Goal: Use online tool/utility: Utilize a website feature to perform a specific function

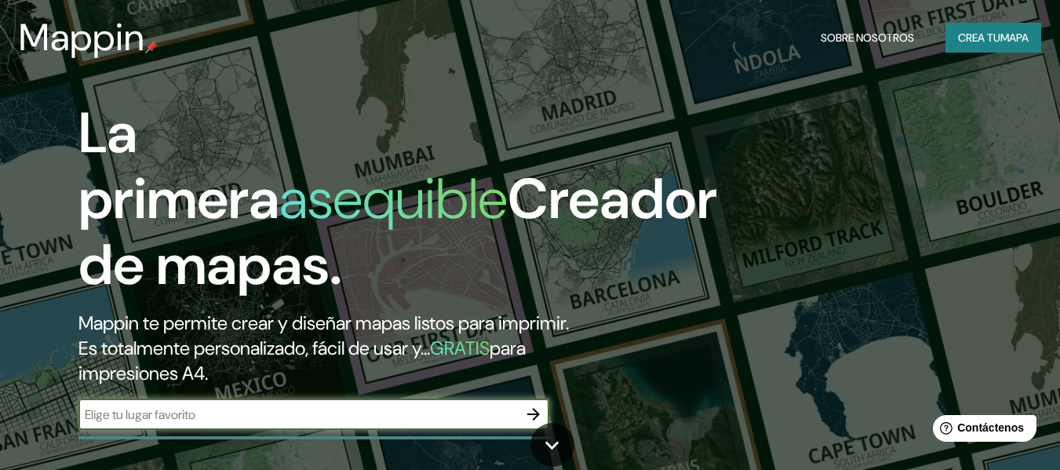
type input "m"
type input "Manzanillo"
click at [527, 409] on icon "button" at bounding box center [533, 414] width 19 height 19
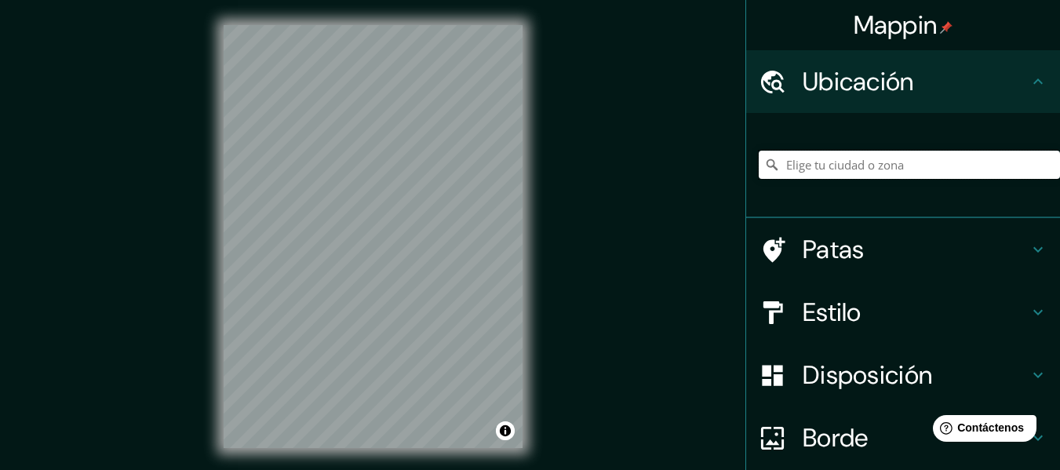
click at [891, 166] on input "Elige tu ciudad o zona" at bounding box center [909, 165] width 301 height 28
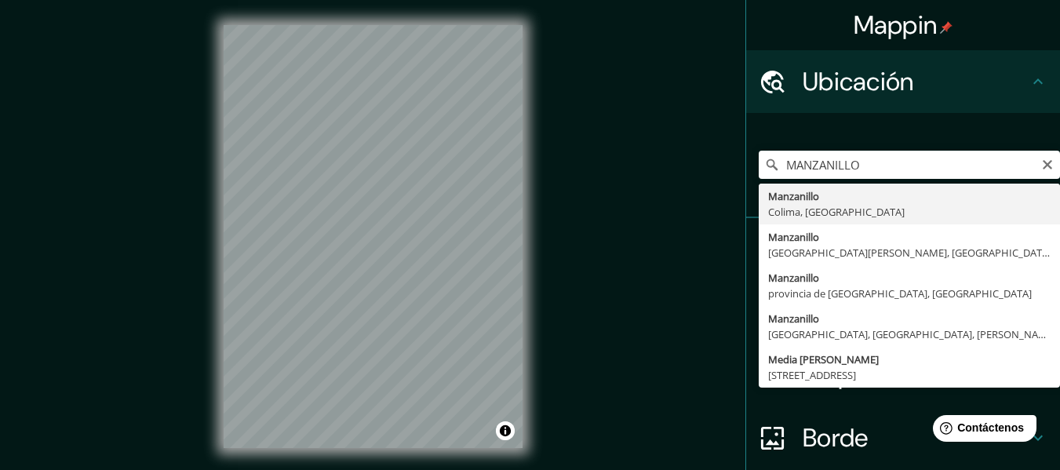
type input "Manzanillo, Colima, [GEOGRAPHIC_DATA]"
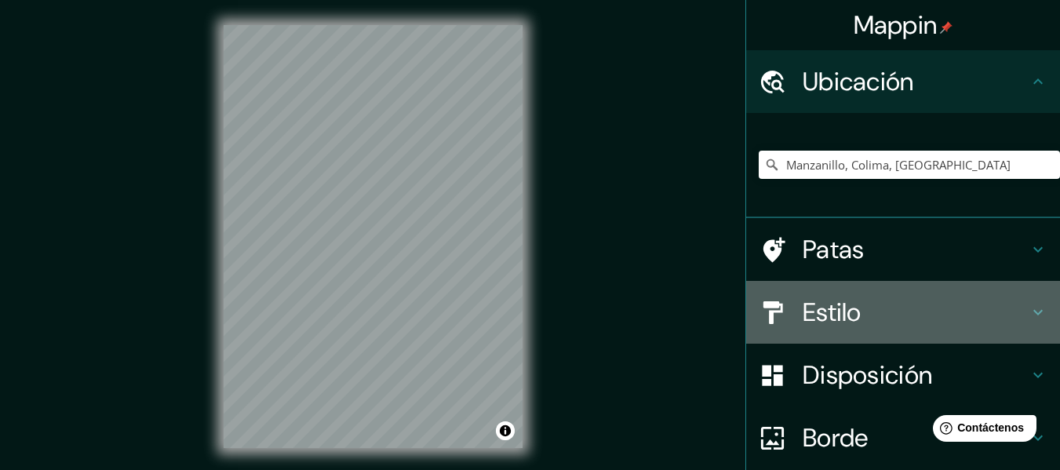
click at [1033, 311] on icon at bounding box center [1037, 312] width 9 height 5
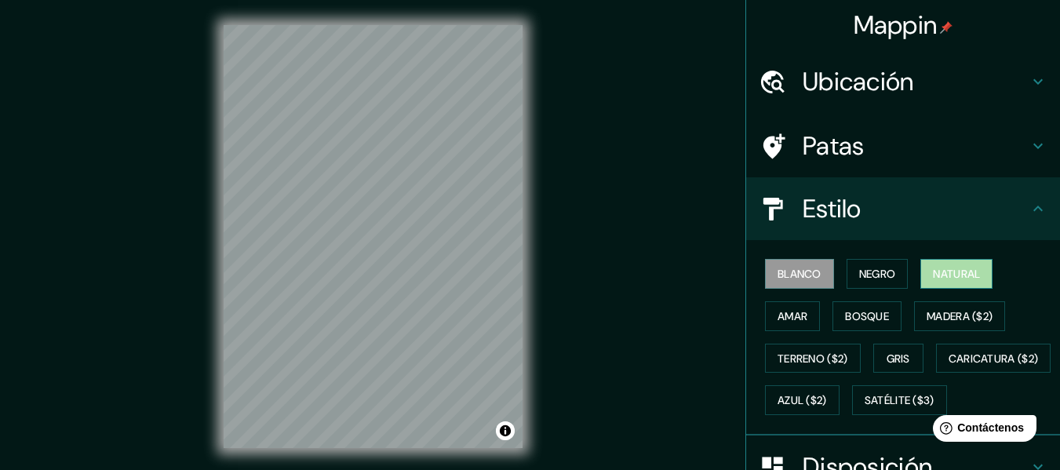
click at [968, 268] on font "Natural" at bounding box center [956, 274] width 47 height 14
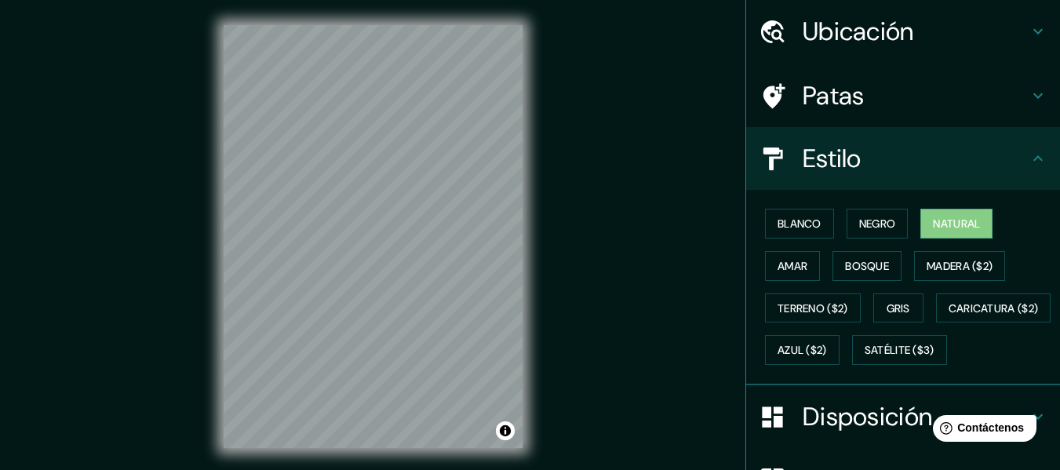
scroll to position [78, 0]
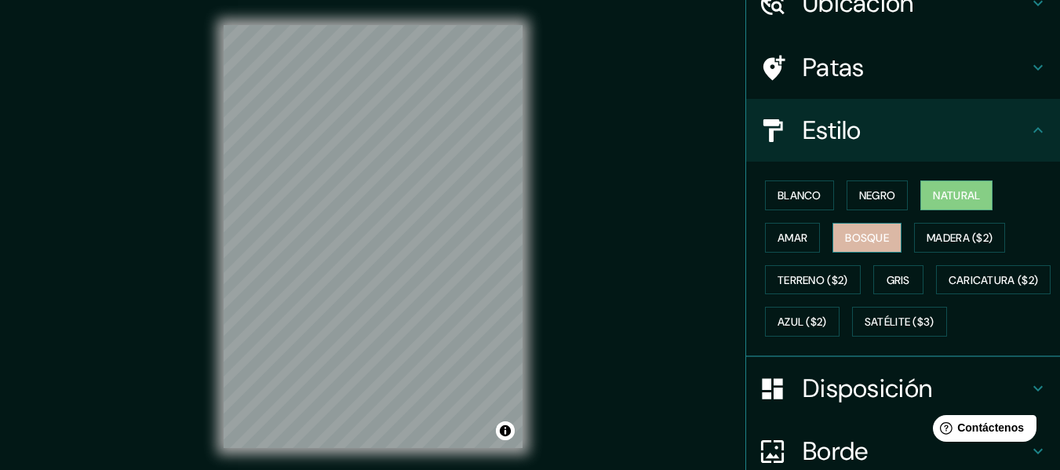
click at [857, 241] on font "Bosque" at bounding box center [867, 238] width 44 height 14
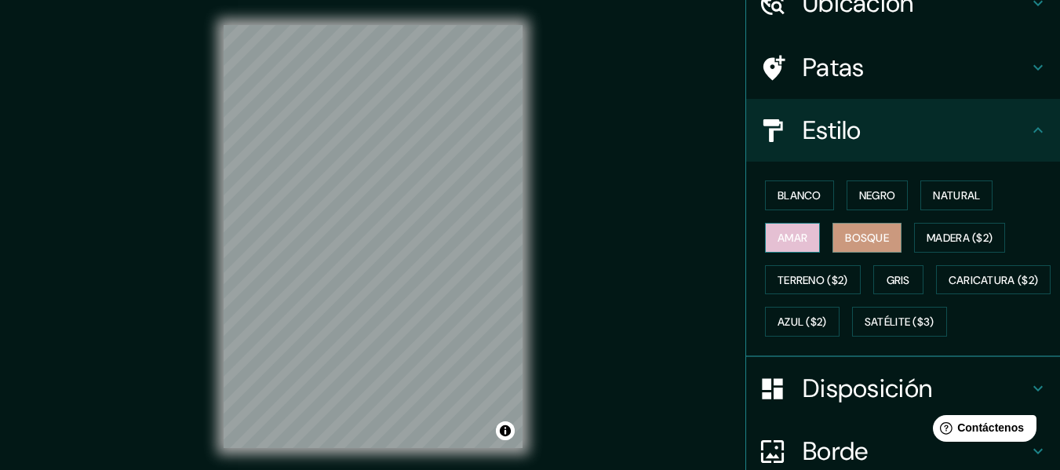
click at [792, 228] on font "Amar" at bounding box center [793, 238] width 30 height 20
click at [859, 203] on font "Negro" at bounding box center [877, 195] width 37 height 20
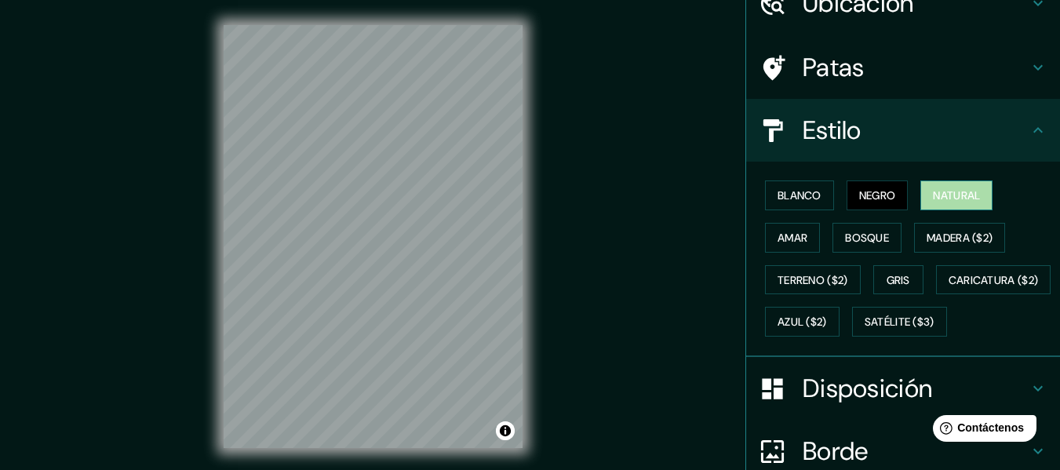
click at [938, 206] on button "Natural" at bounding box center [956, 195] width 72 height 30
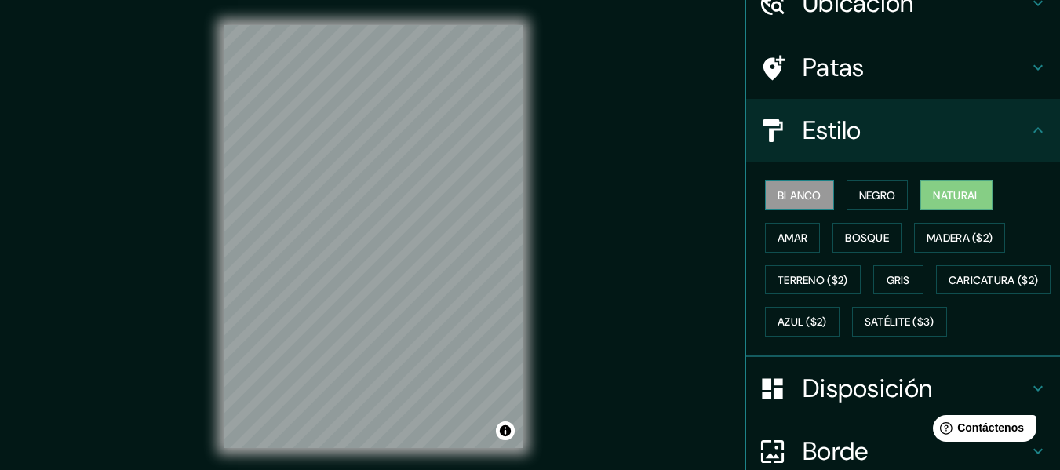
click at [808, 204] on font "Blanco" at bounding box center [800, 195] width 44 height 20
click at [875, 202] on font "Negro" at bounding box center [877, 195] width 37 height 14
click at [947, 199] on font "Natural" at bounding box center [956, 195] width 47 height 14
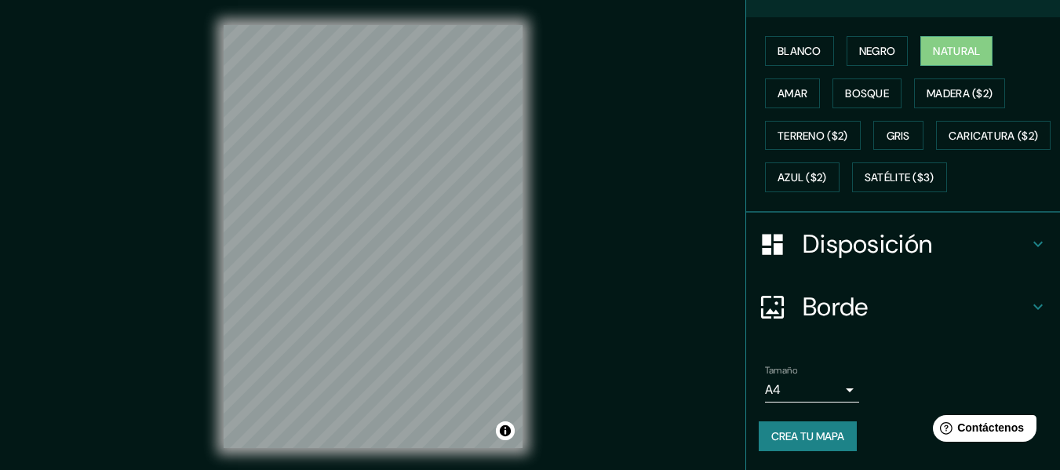
click at [1020, 257] on div "Disposición" at bounding box center [903, 244] width 314 height 63
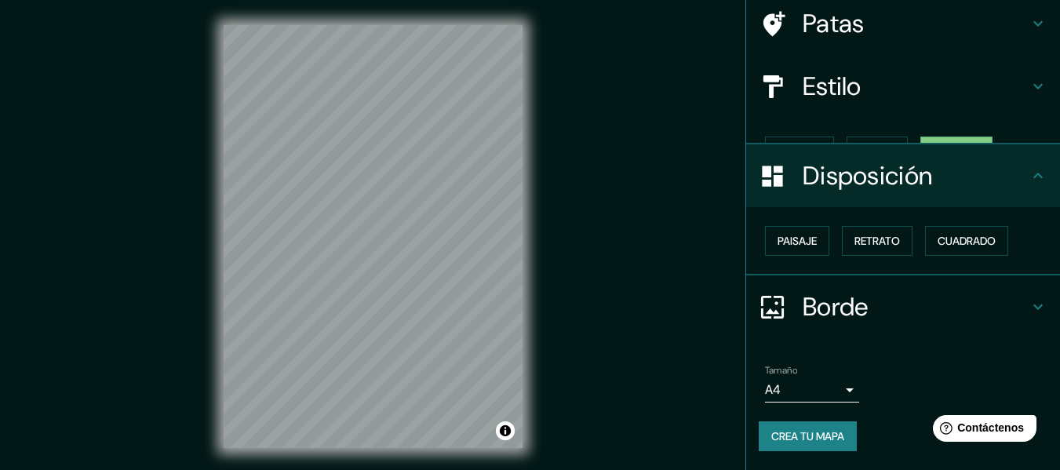
scroll to position [96, 0]
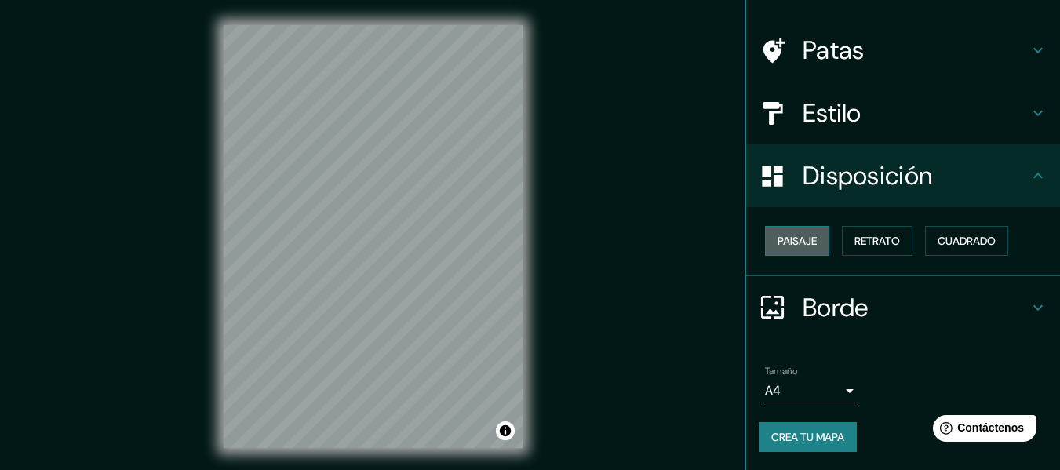
click at [785, 246] on font "Paisaje" at bounding box center [797, 241] width 39 height 14
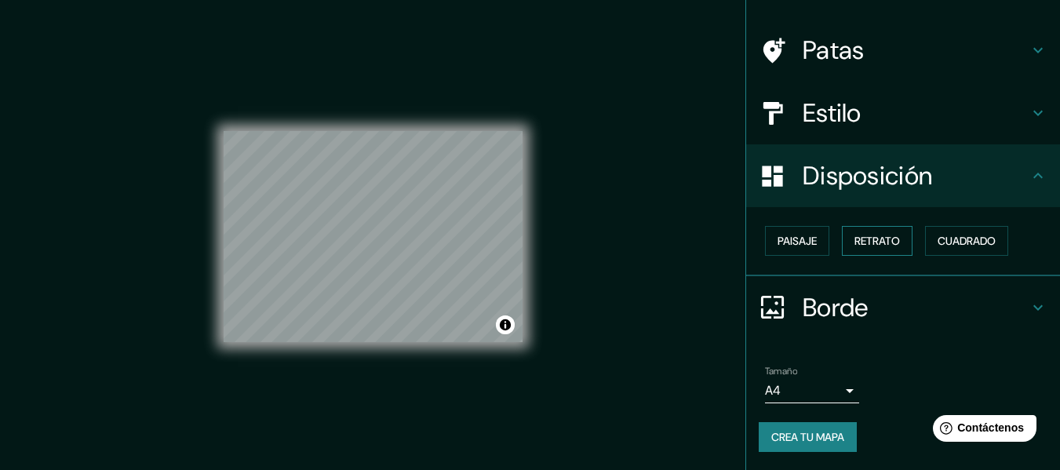
click at [855, 245] on font "Retrato" at bounding box center [878, 241] width 46 height 14
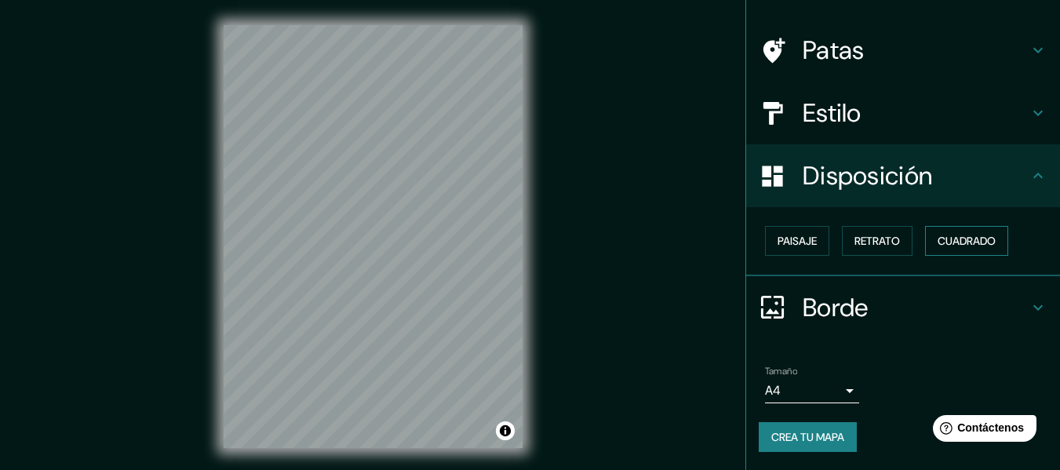
click at [942, 239] on font "Cuadrado" at bounding box center [967, 241] width 58 height 14
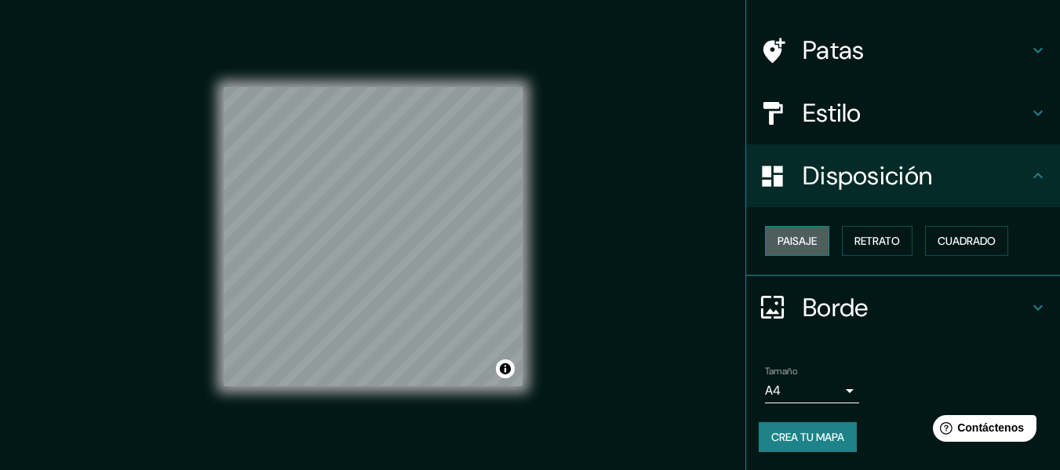
click at [796, 245] on font "Paisaje" at bounding box center [797, 241] width 39 height 14
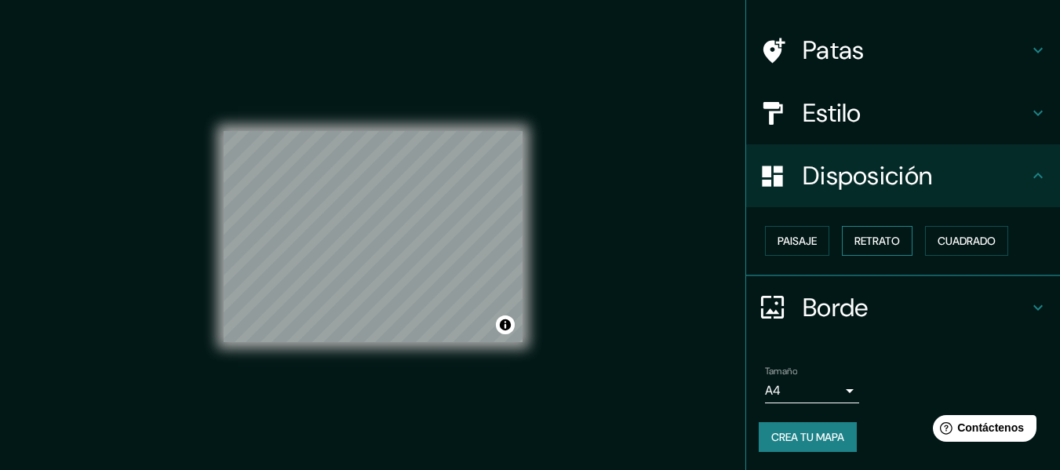
click at [855, 239] on font "Retrato" at bounding box center [878, 241] width 46 height 14
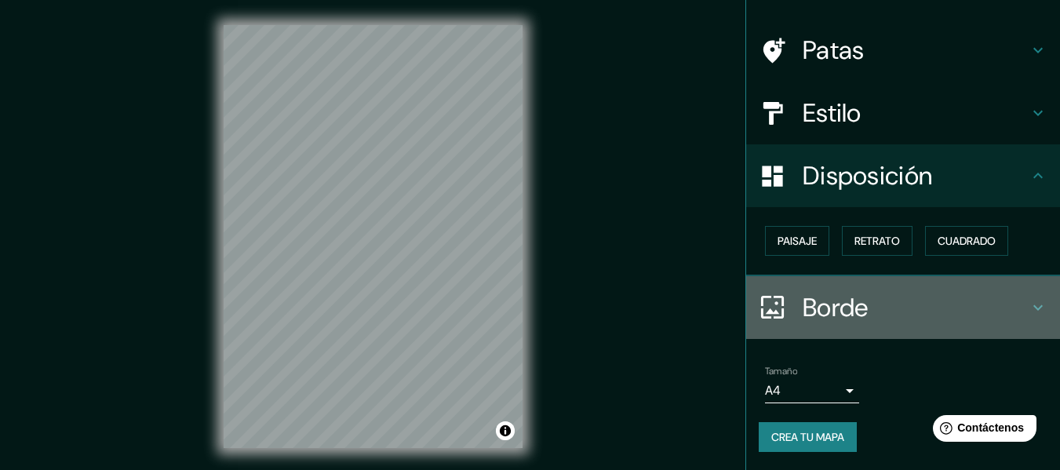
click at [1029, 303] on icon at bounding box center [1038, 307] width 19 height 19
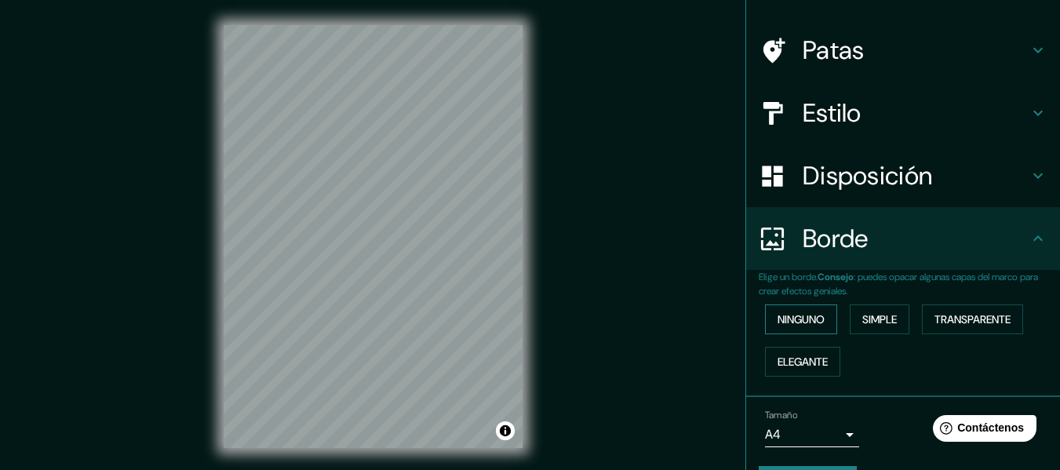
click at [802, 314] on font "Ninguno" at bounding box center [801, 319] width 47 height 14
click at [862, 315] on font "Simple" at bounding box center [879, 319] width 35 height 14
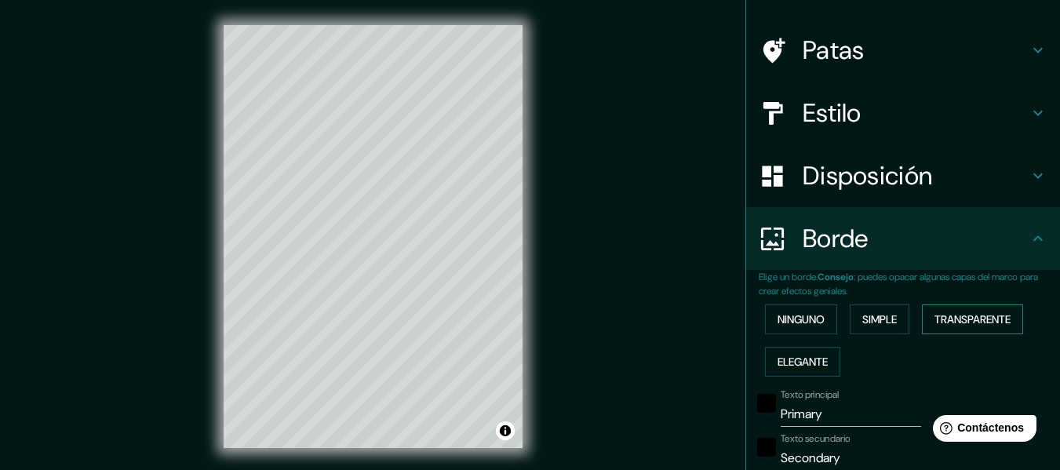
click at [965, 319] on font "Transparente" at bounding box center [973, 319] width 76 height 14
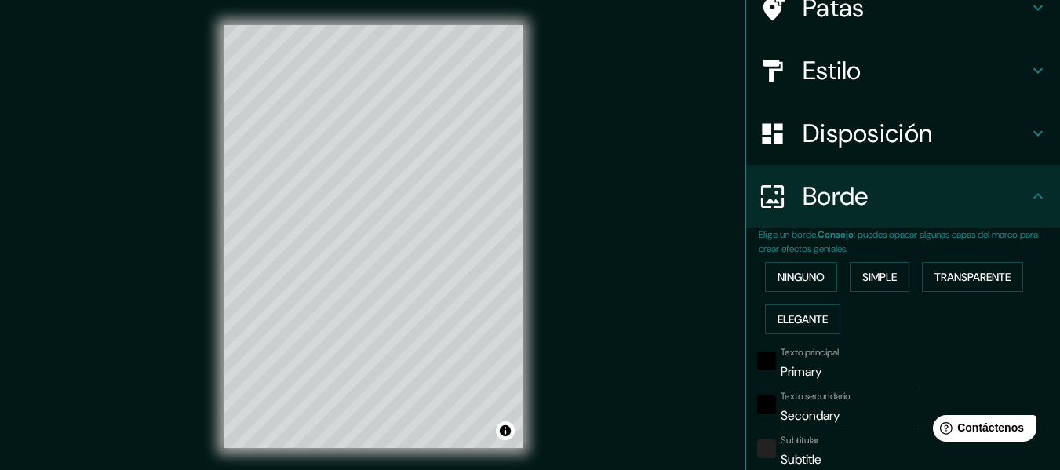
scroll to position [253, 0]
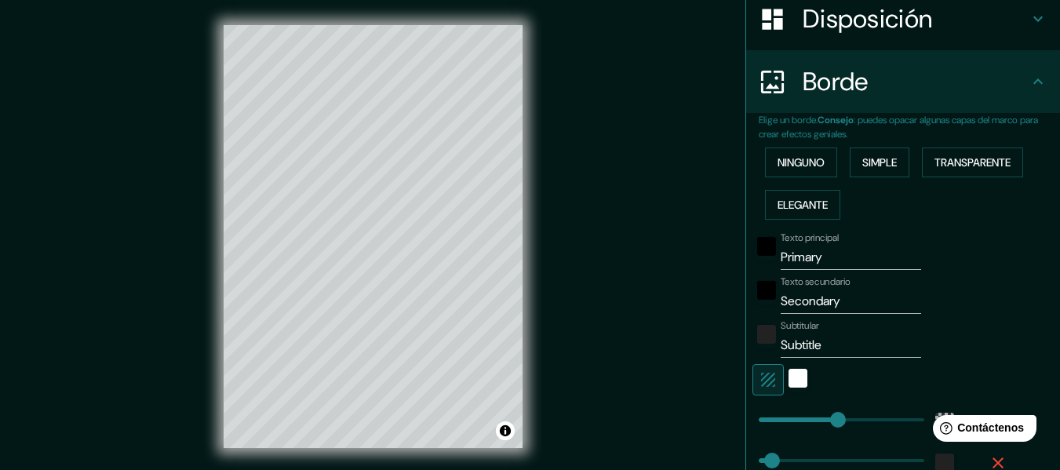
click at [802, 260] on input "Primary" at bounding box center [851, 257] width 140 height 25
type input "m"
type input "183"
type input "30"
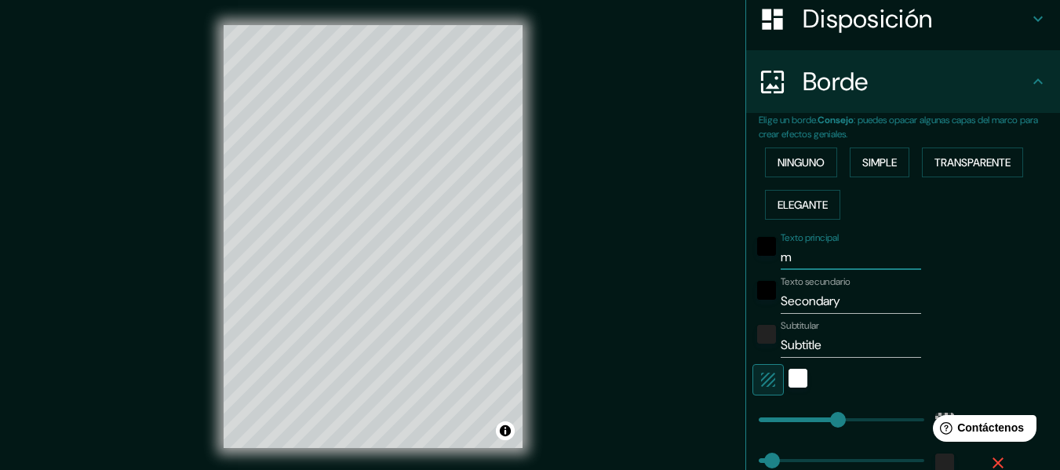
type input "ma"
type input "183"
type input "30"
type input "man"
type input "183"
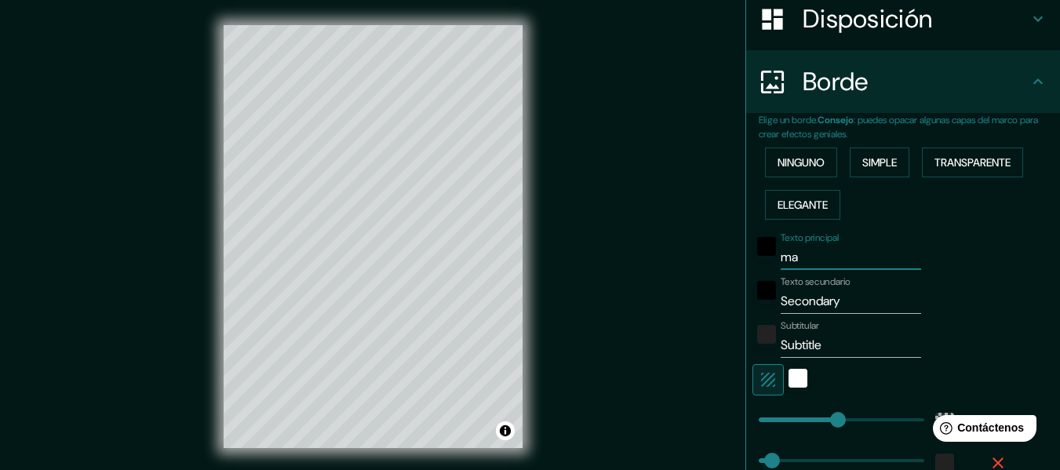
type input "30"
type input "[PERSON_NAME]"
type input "183"
type input "30"
type input "manza"
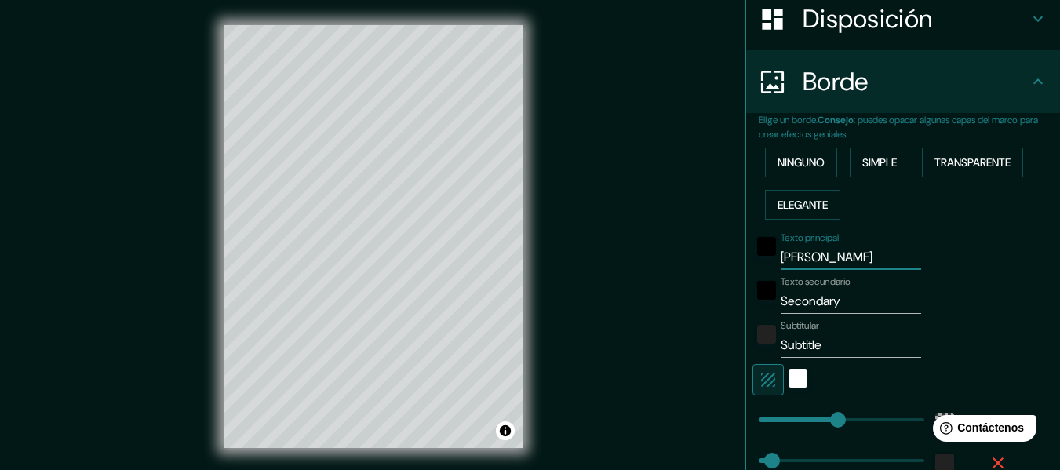
type input "183"
type input "30"
type input "manzan"
type input "183"
type input "30"
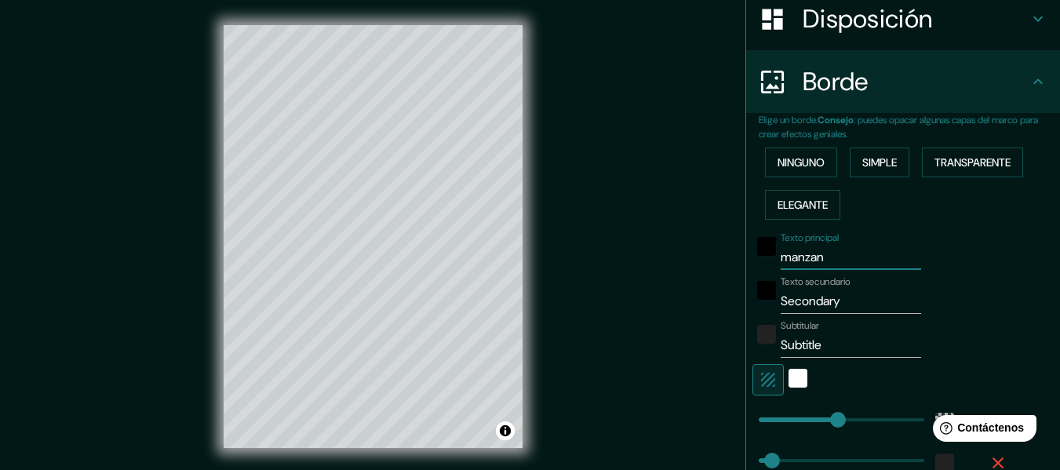
type input "manzani"
type input "183"
type input "30"
type input "manzanil"
type input "183"
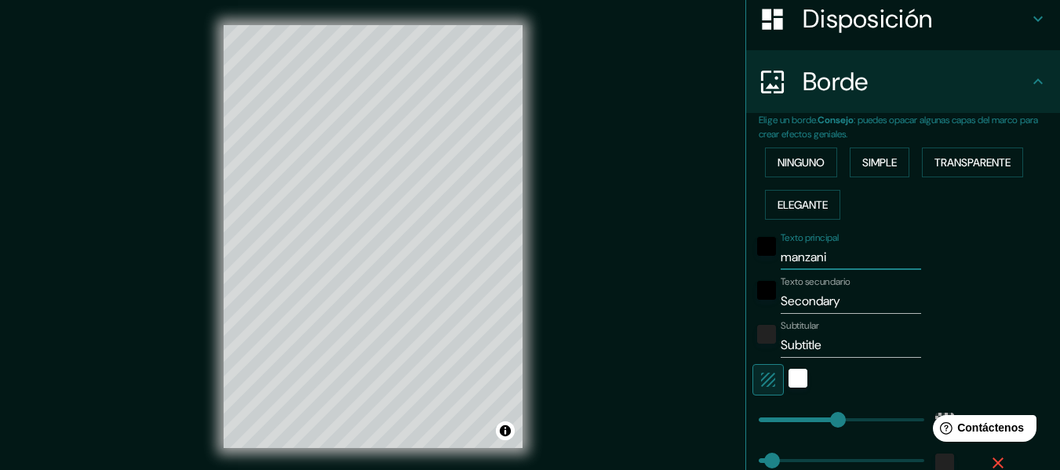
type input "30"
type input "manzanill"
type input "183"
type input "30"
type input "manzanillo"
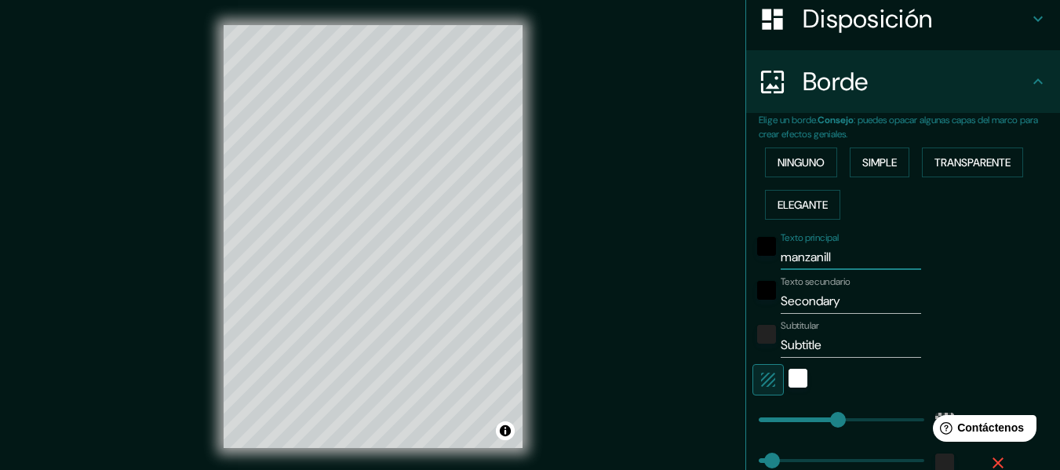
type input "183"
type input "30"
type input "manzanillo"
click at [811, 311] on input "Secondary" at bounding box center [851, 301] width 140 height 25
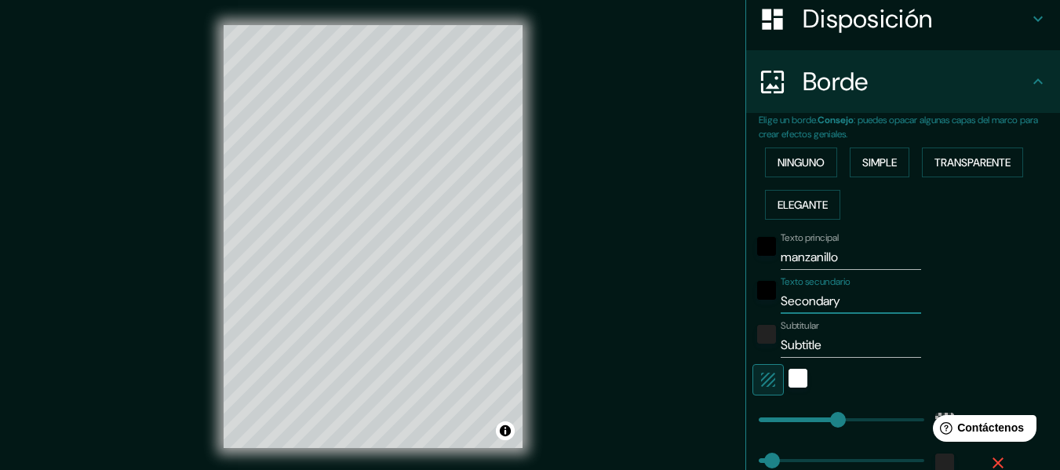
type input "C"
type input "183"
type input "30"
type input "Co"
type input "183"
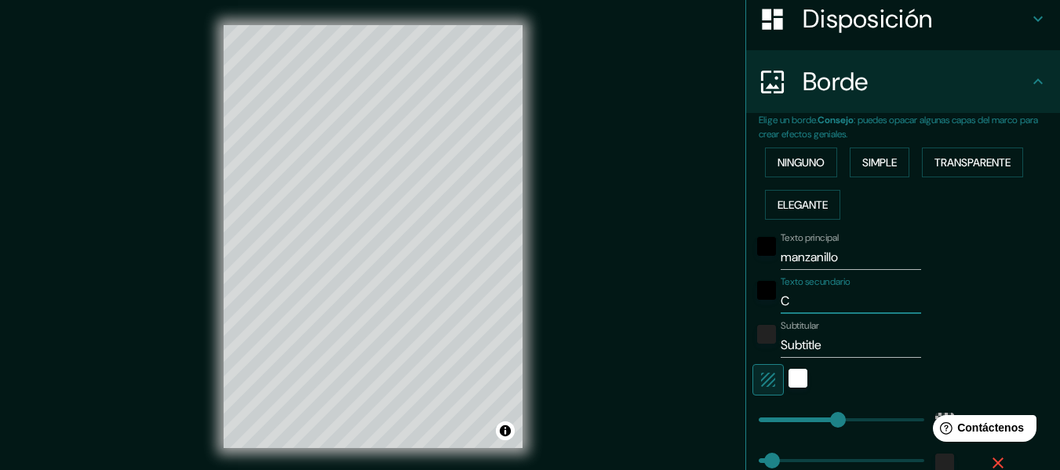
type input "30"
type input "Col"
type input "183"
type input "30"
type input "Colo"
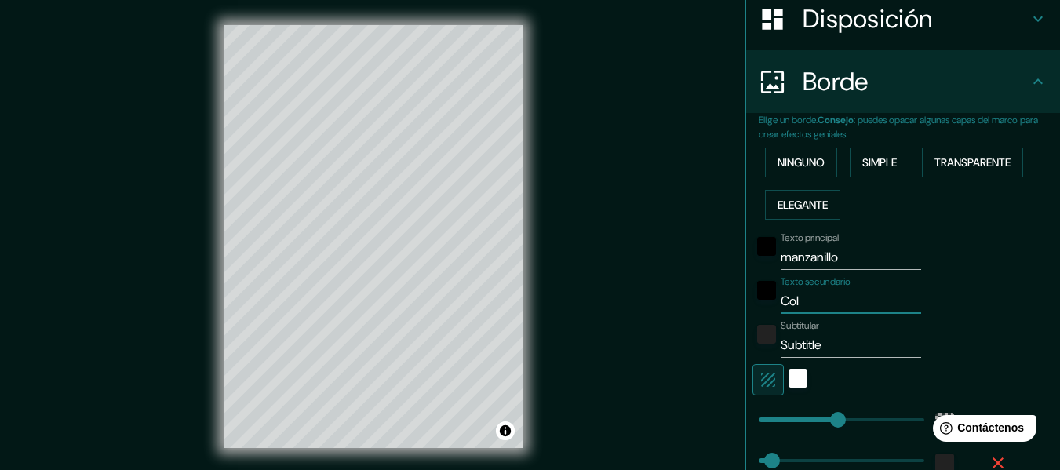
type input "183"
type input "30"
type input "Col"
type input "183"
type input "30"
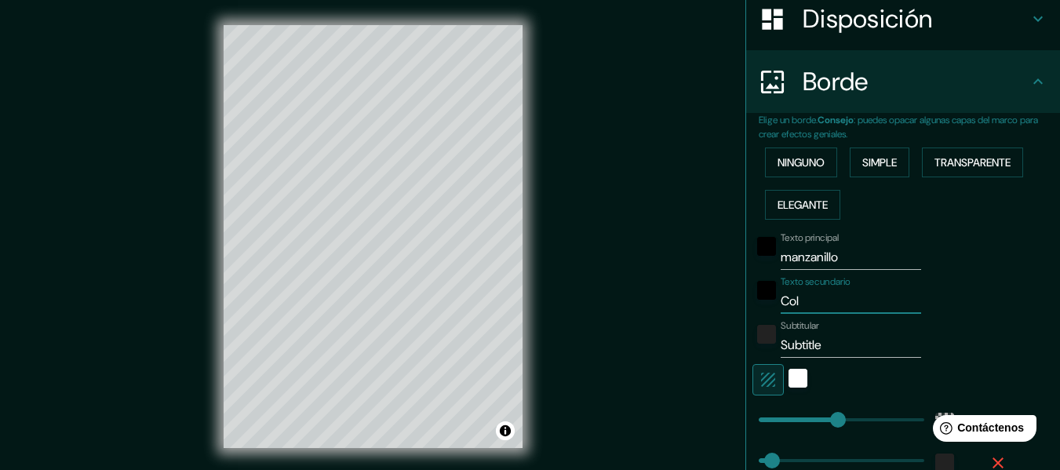
type input "Coli"
type input "183"
type input "30"
type input "Colim"
type input "183"
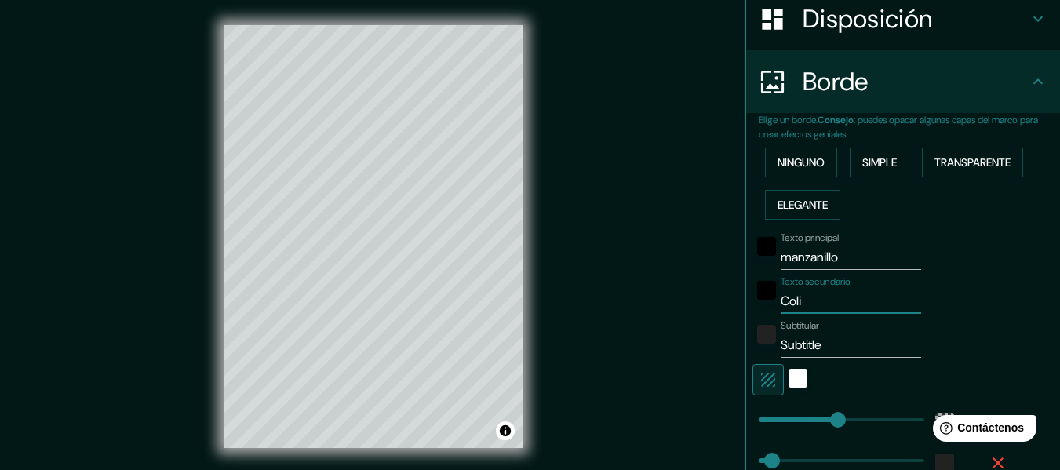
type input "30"
type input "Colima"
type input "183"
type input "30"
type input "Colima"
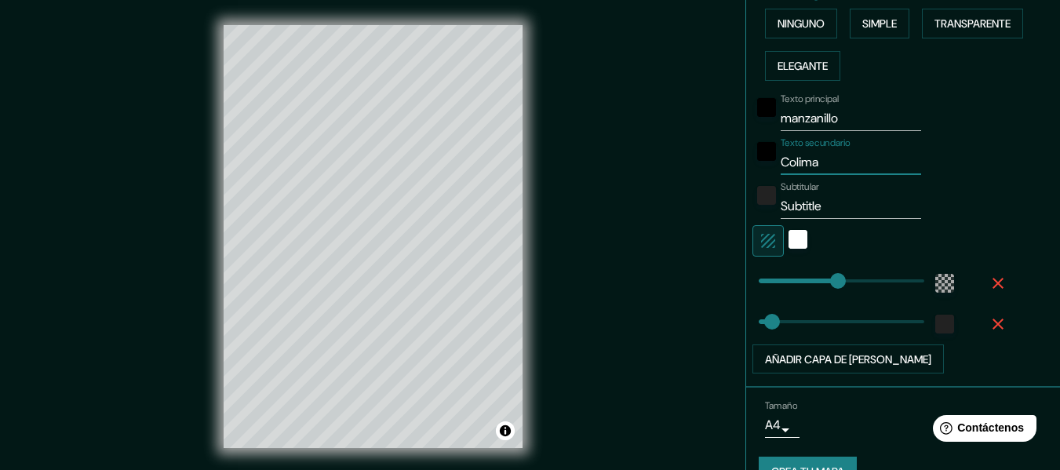
scroll to position [410, 0]
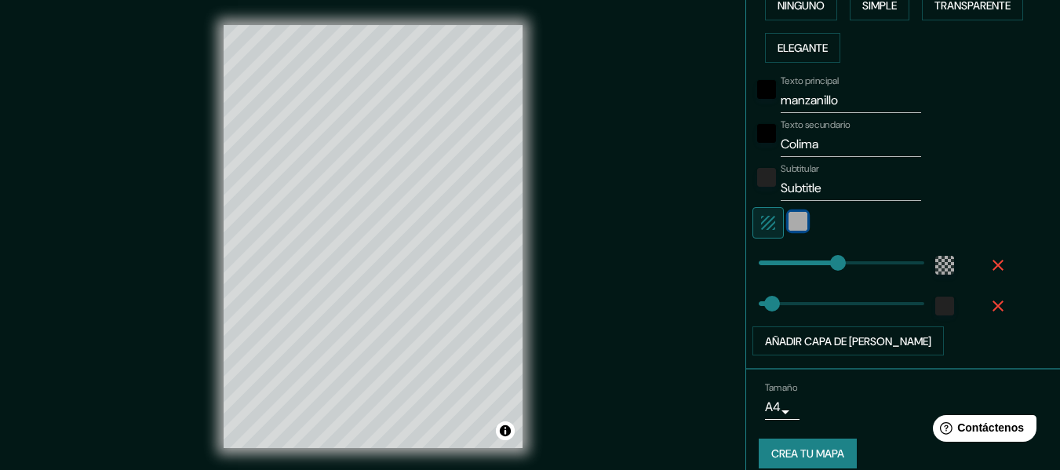
click at [789, 223] on div "blanco" at bounding box center [798, 221] width 19 height 19
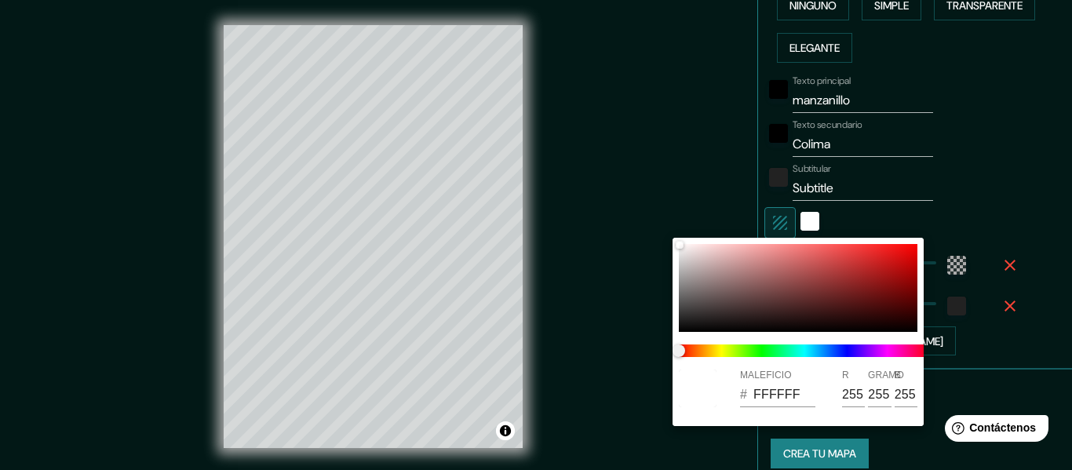
click at [782, 402] on input "FFFFFF" at bounding box center [784, 394] width 62 height 25
paste input "000000"
type input "183"
type input "30"
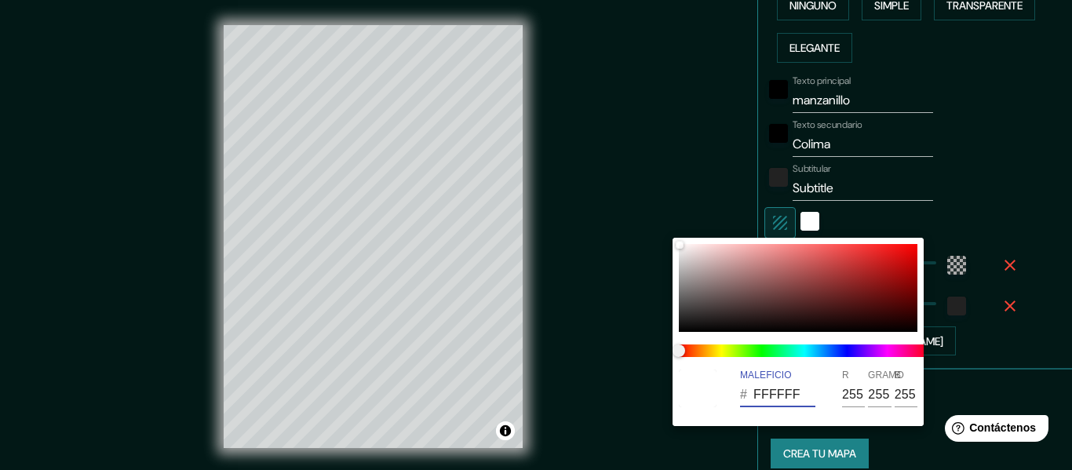
type input "000000"
type input "0"
type input "000000"
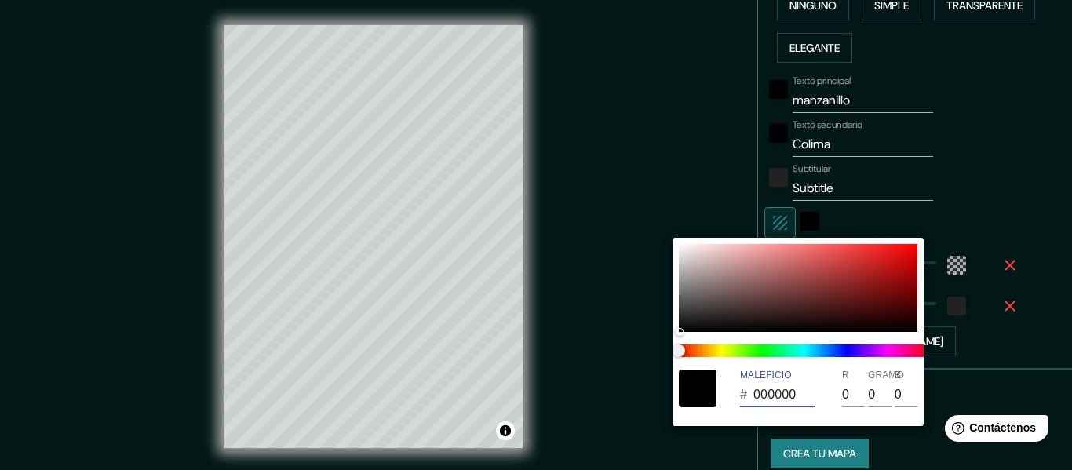
click at [773, 392] on input "000000" at bounding box center [784, 394] width 62 height 25
paste input "FFDAB3"
type input "183"
type input "30"
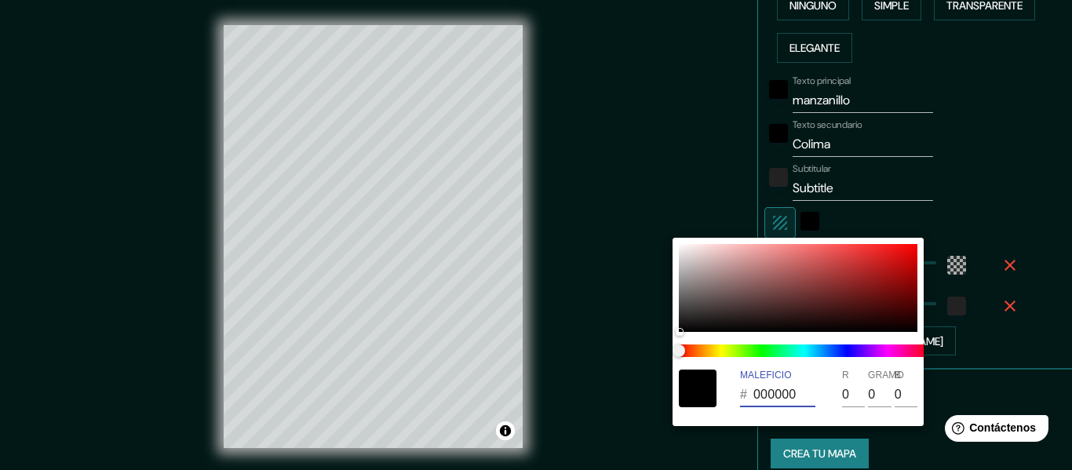
type input "FFDAB3"
type input "255"
type input "218"
type input "179"
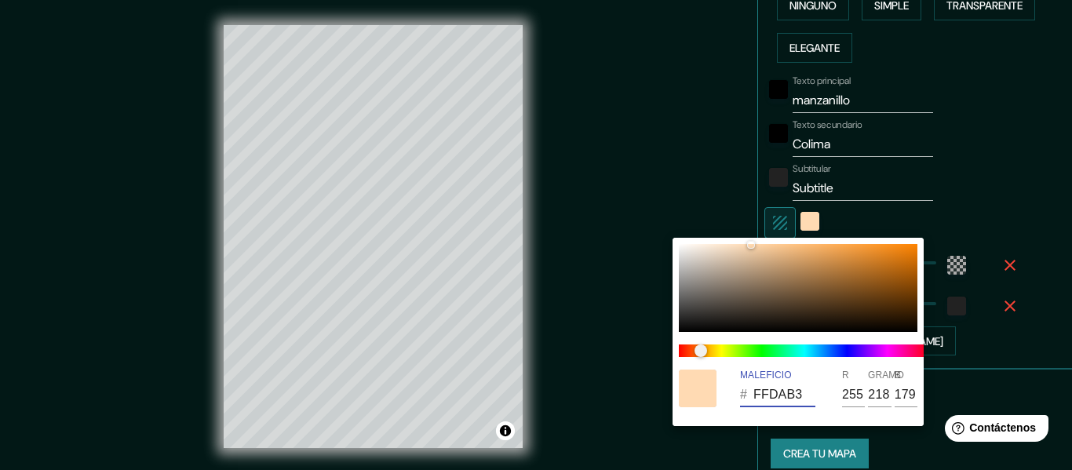
type input "FFDAB3"
click at [1038, 133] on div at bounding box center [536, 235] width 1072 height 470
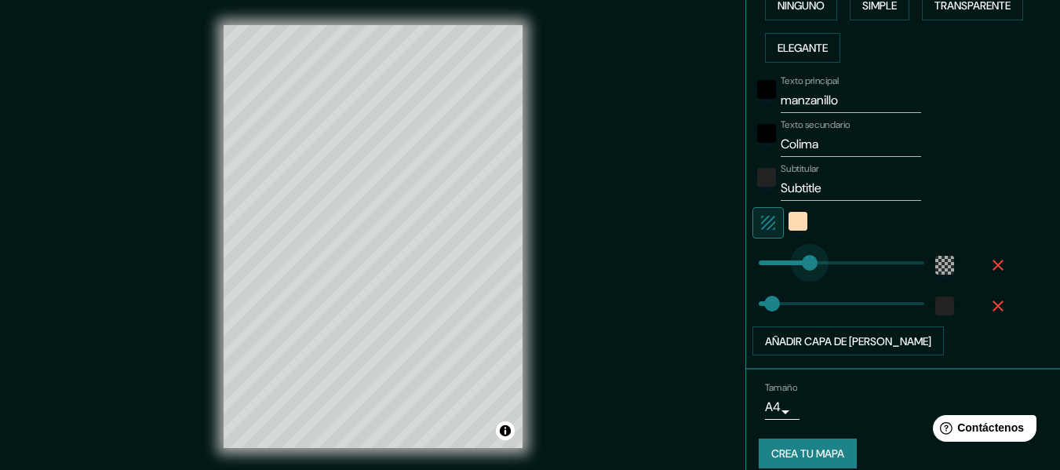
type input "85"
drag, startPoint x: 828, startPoint y: 266, endPoint x: 784, endPoint y: 267, distance: 43.9
type input "30"
type input "145"
drag, startPoint x: 784, startPoint y: 267, endPoint x: 810, endPoint y: 265, distance: 25.9
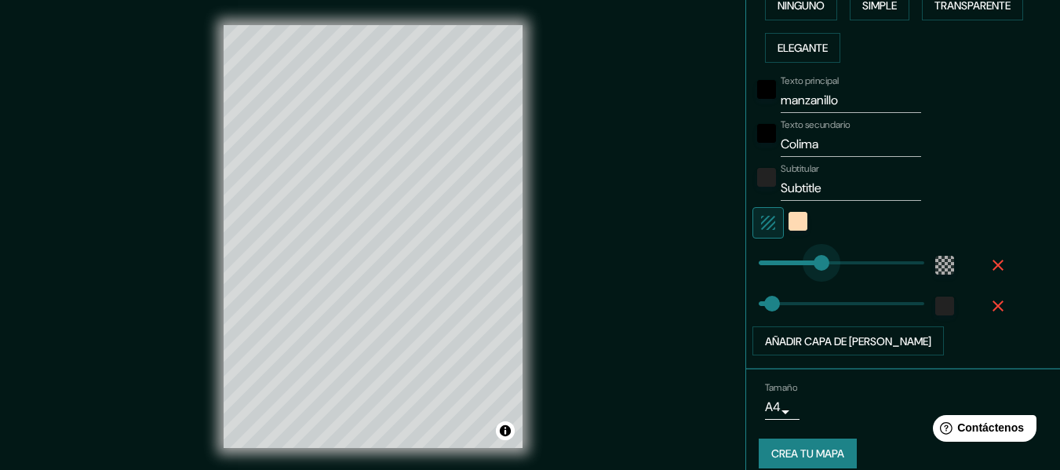
type input "30"
type input "119"
drag, startPoint x: 810, startPoint y: 265, endPoint x: 799, endPoint y: 264, distance: 11.0
type input "94"
drag, startPoint x: 767, startPoint y: 302, endPoint x: 788, endPoint y: 304, distance: 20.5
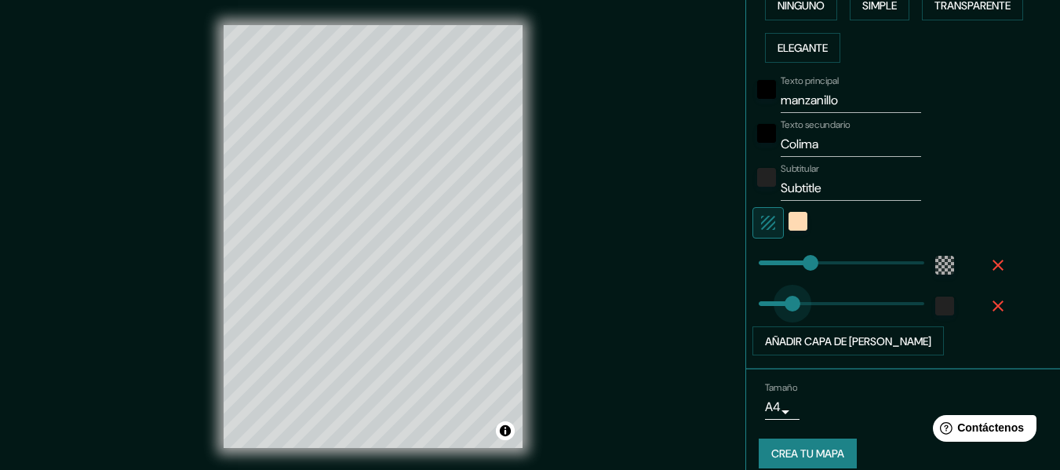
type input "18"
drag, startPoint x: 788, startPoint y: 301, endPoint x: 755, endPoint y: 297, distance: 33.3
type input "43"
drag, startPoint x: 755, startPoint y: 297, endPoint x: 766, endPoint y: 298, distance: 11.1
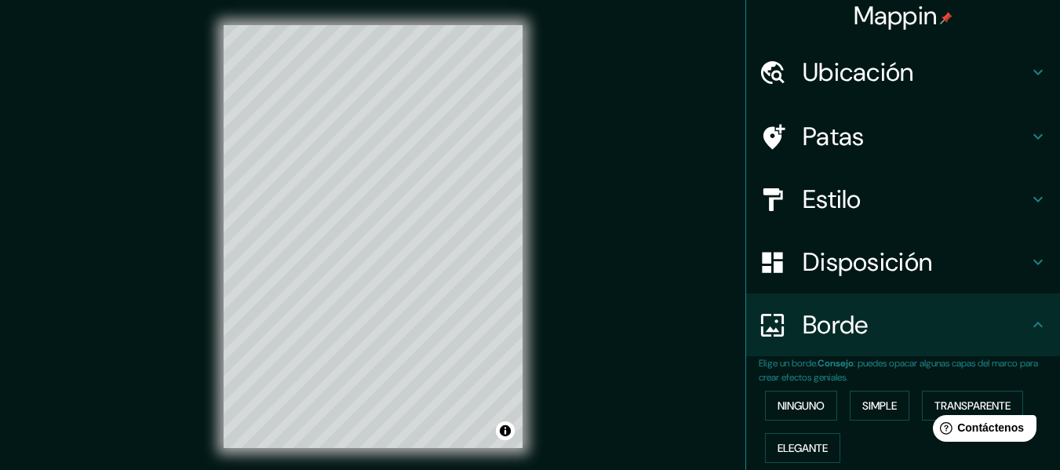
scroll to position [0, 0]
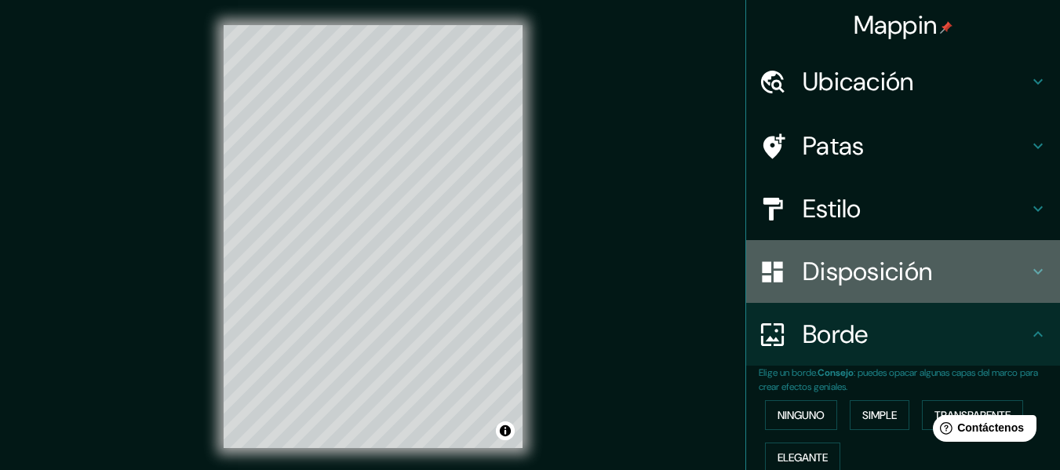
click at [979, 246] on div "Disposición" at bounding box center [903, 271] width 314 height 63
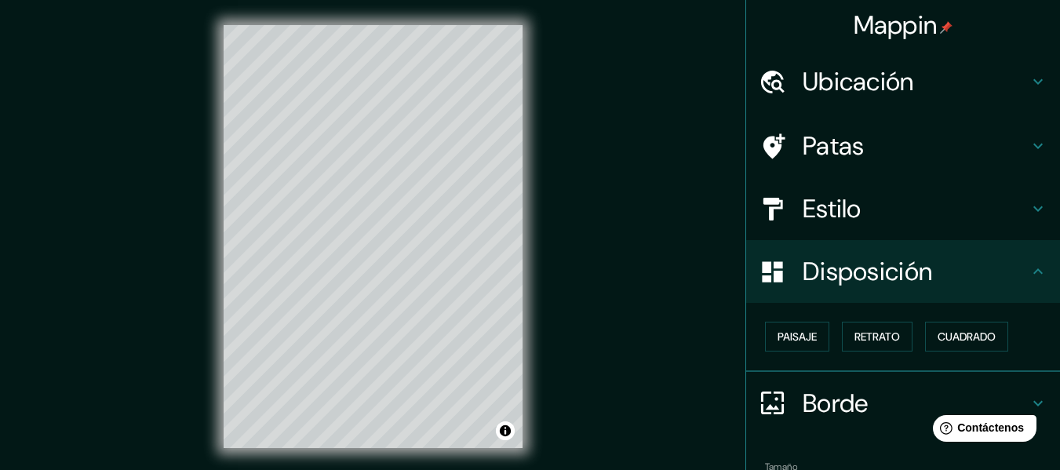
click at [940, 207] on h4 "Estilo" at bounding box center [916, 208] width 226 height 31
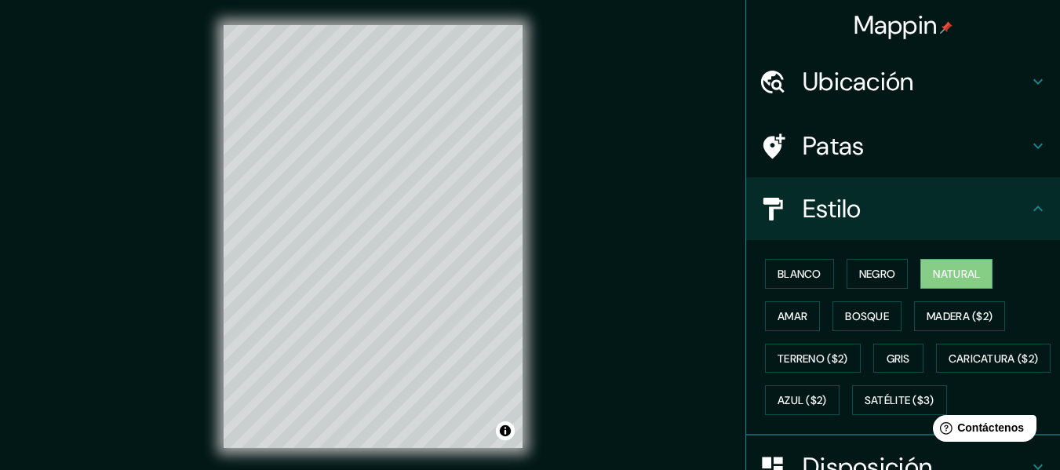
click at [943, 159] on h4 "Patas" at bounding box center [916, 145] width 226 height 31
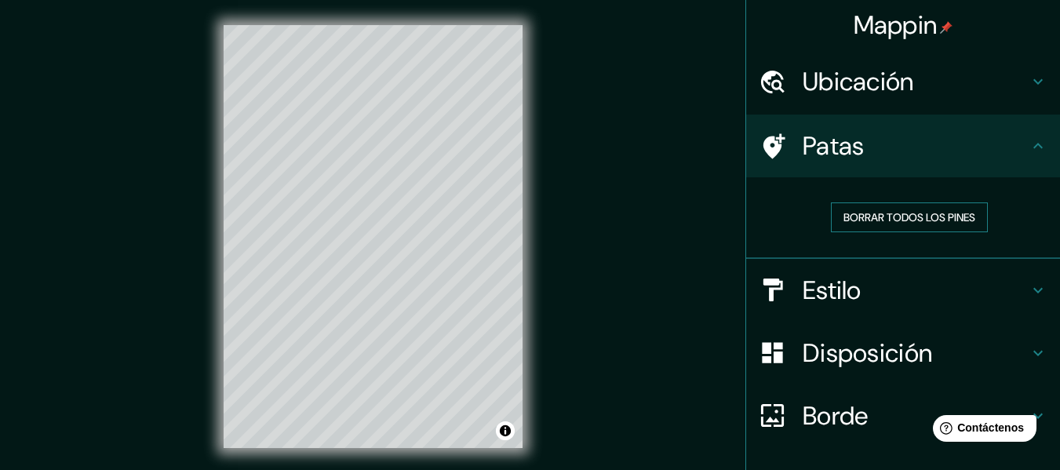
click at [969, 213] on button "Borrar todos los pines" at bounding box center [909, 217] width 157 height 30
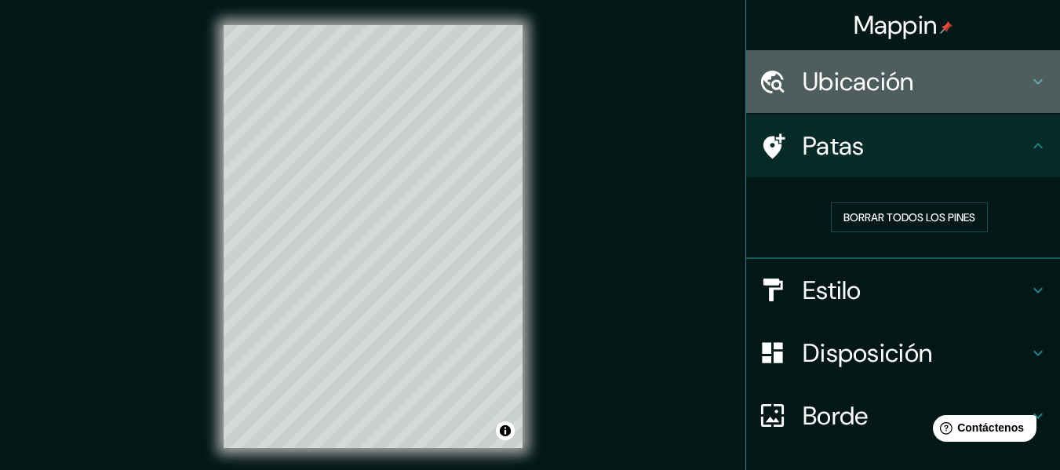
click at [898, 73] on font "Ubicación" at bounding box center [858, 81] width 111 height 33
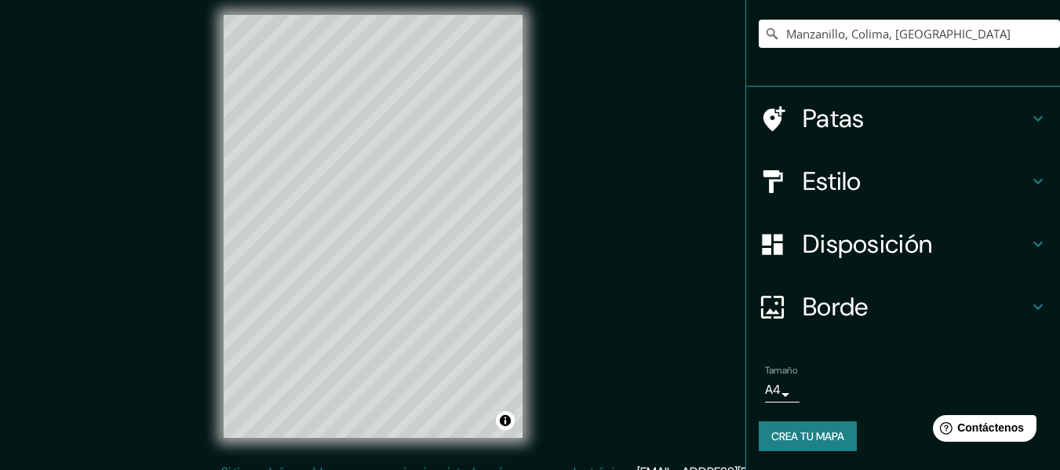
scroll to position [28, 0]
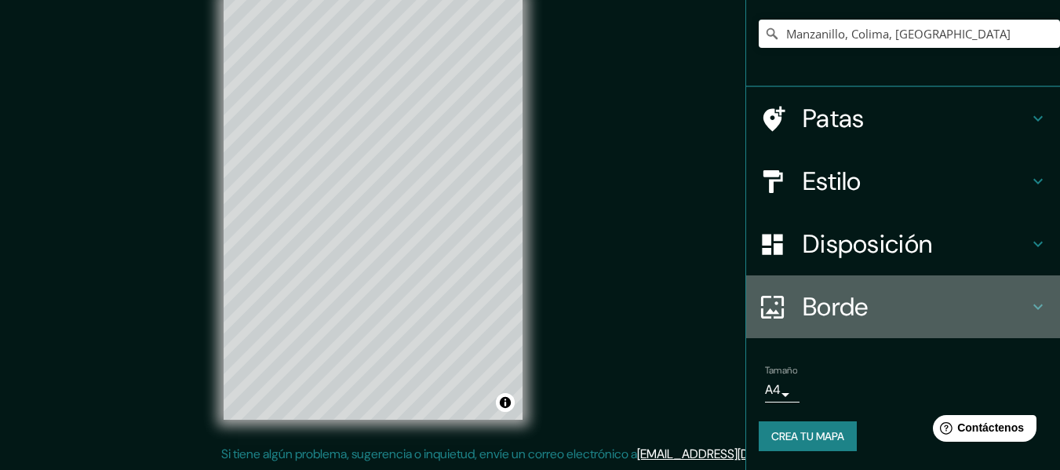
click at [884, 304] on h4 "Borde" at bounding box center [916, 306] width 226 height 31
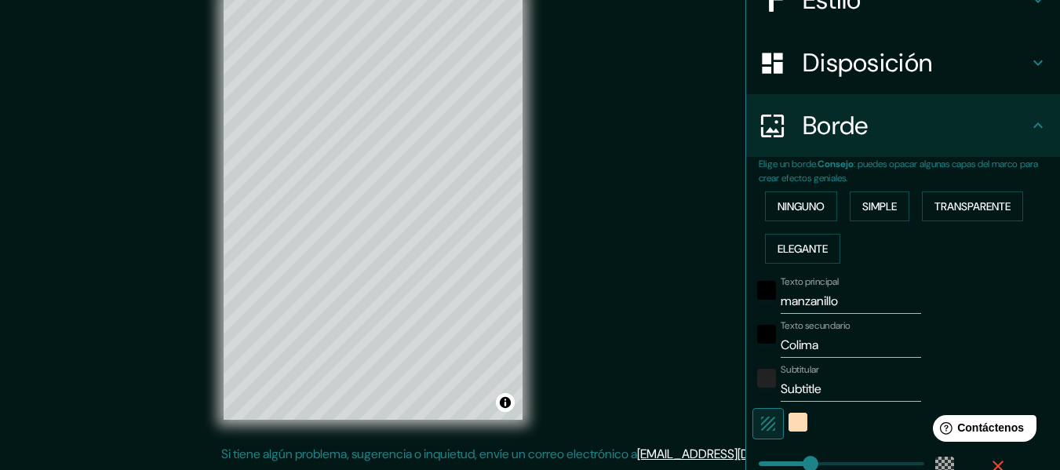
scroll to position [263, 0]
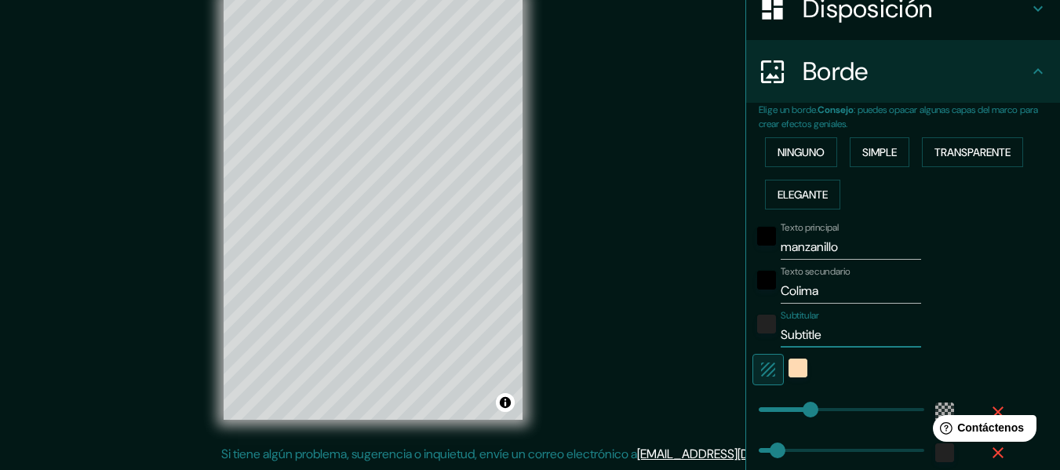
click at [844, 342] on input "Subtitle" at bounding box center [851, 335] width 140 height 25
click at [844, 341] on input "Subtitle" at bounding box center [851, 335] width 140 height 25
paste input "Guía visual para explorar la ciudad y sus alrededores"
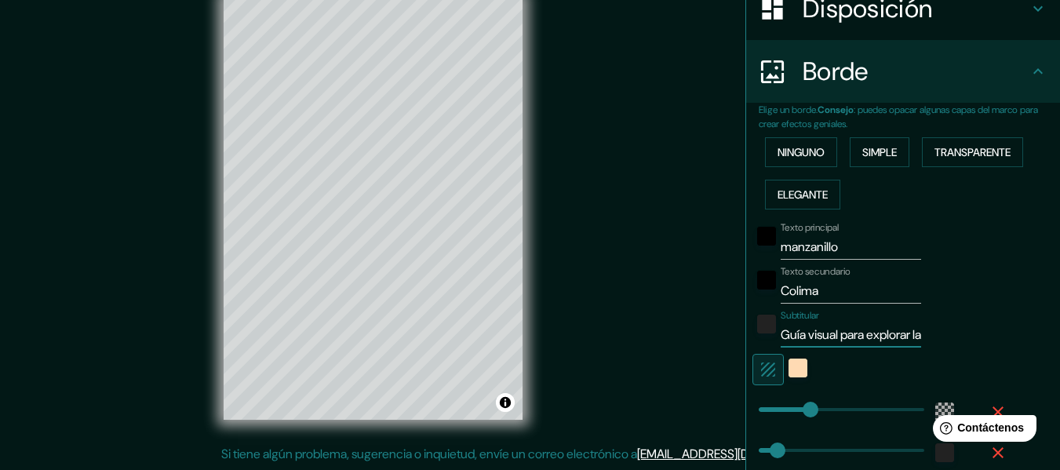
scroll to position [0, 170]
click at [809, 341] on input "Guía visual para explorar la ciudad y sus alrededores" at bounding box center [851, 335] width 140 height 25
click at [800, 337] on input "Guía visual para explorar la ciudad y sus alrededores" at bounding box center [851, 335] width 140 height 25
click at [781, 333] on input "la ciudad y sus alrededores" at bounding box center [851, 335] width 140 height 25
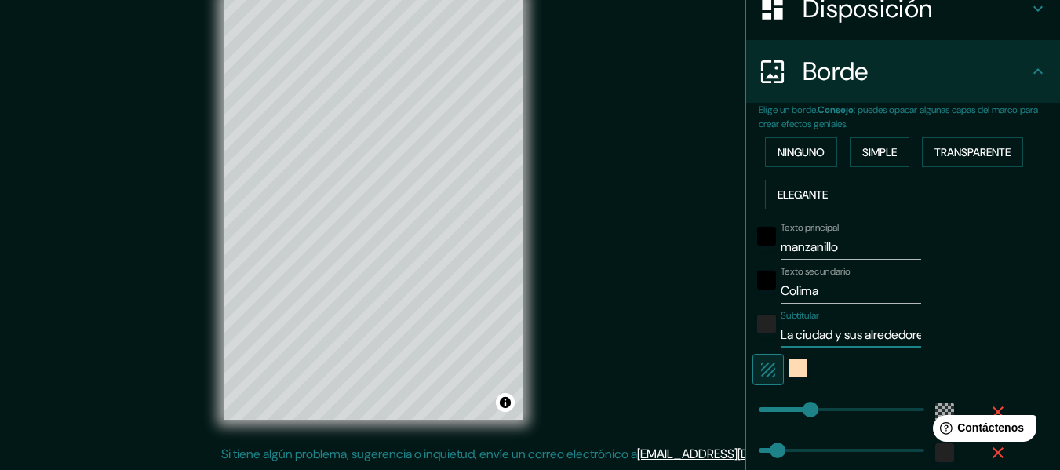
type input "La ciudad y sus alrededores"
click at [998, 262] on div "Texto principal manzanillo Texto secundario Colima Subtitular La ciudad y sus a…" at bounding box center [909, 359] width 301 height 287
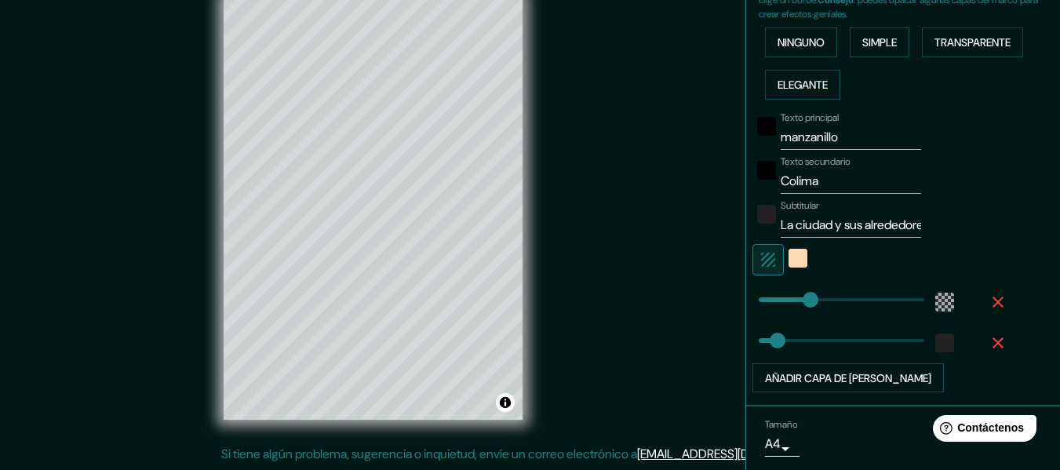
scroll to position [427, 0]
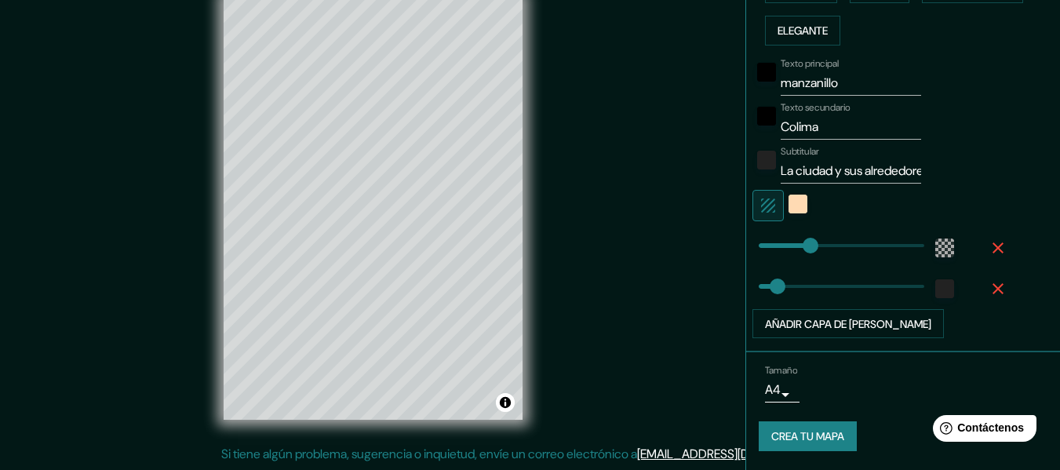
click at [827, 436] on font "Crea tu mapa" at bounding box center [807, 437] width 73 height 14
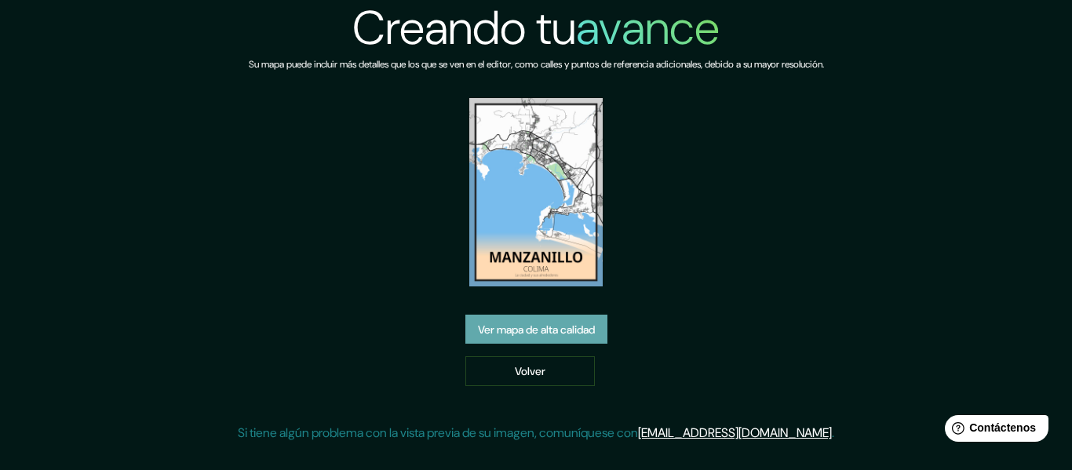
click at [585, 337] on font "Ver mapa de alta calidad" at bounding box center [536, 329] width 117 height 20
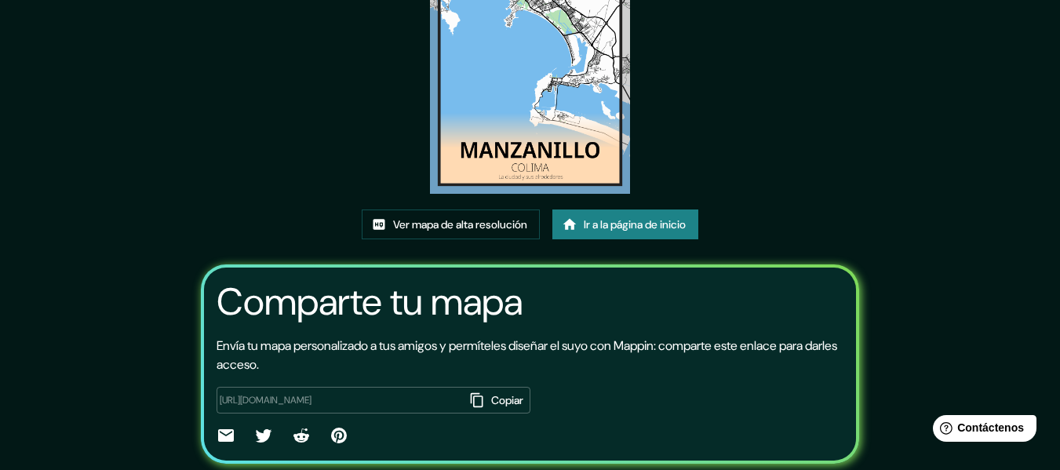
scroll to position [78, 0]
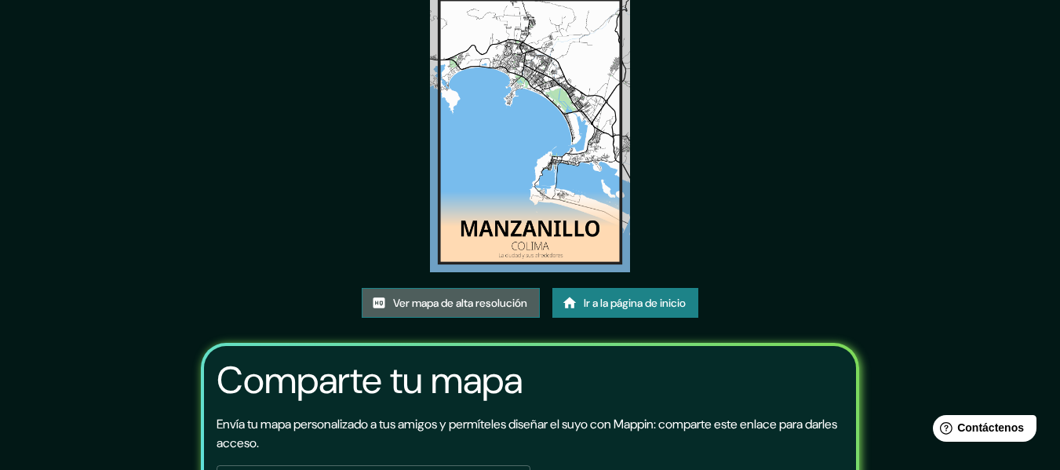
click at [515, 301] on font "Ver mapa de alta resolución" at bounding box center [460, 304] width 134 height 14
